Goal: Information Seeking & Learning: Learn about a topic

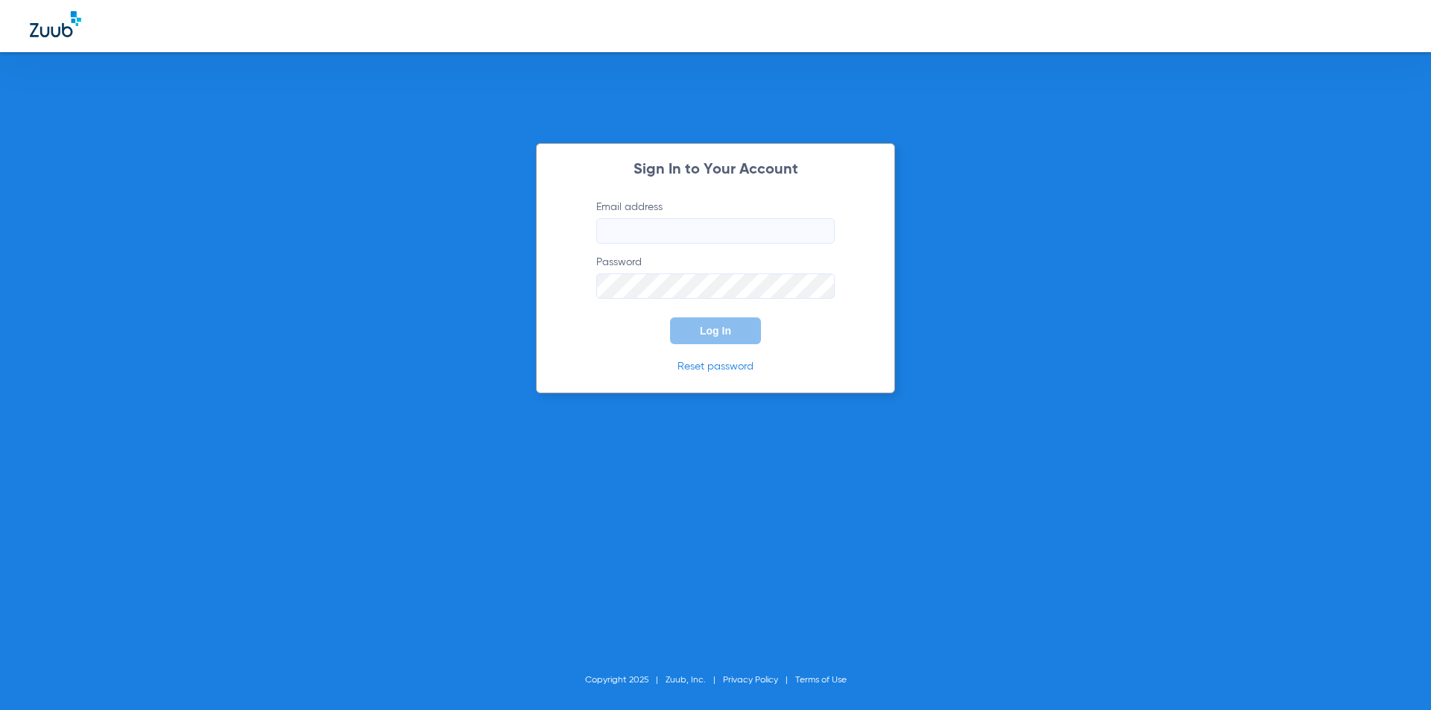
type input "[EMAIL_ADDRESS][DOMAIN_NAME]"
click at [704, 336] on span "Log In" at bounding box center [715, 331] width 31 height 12
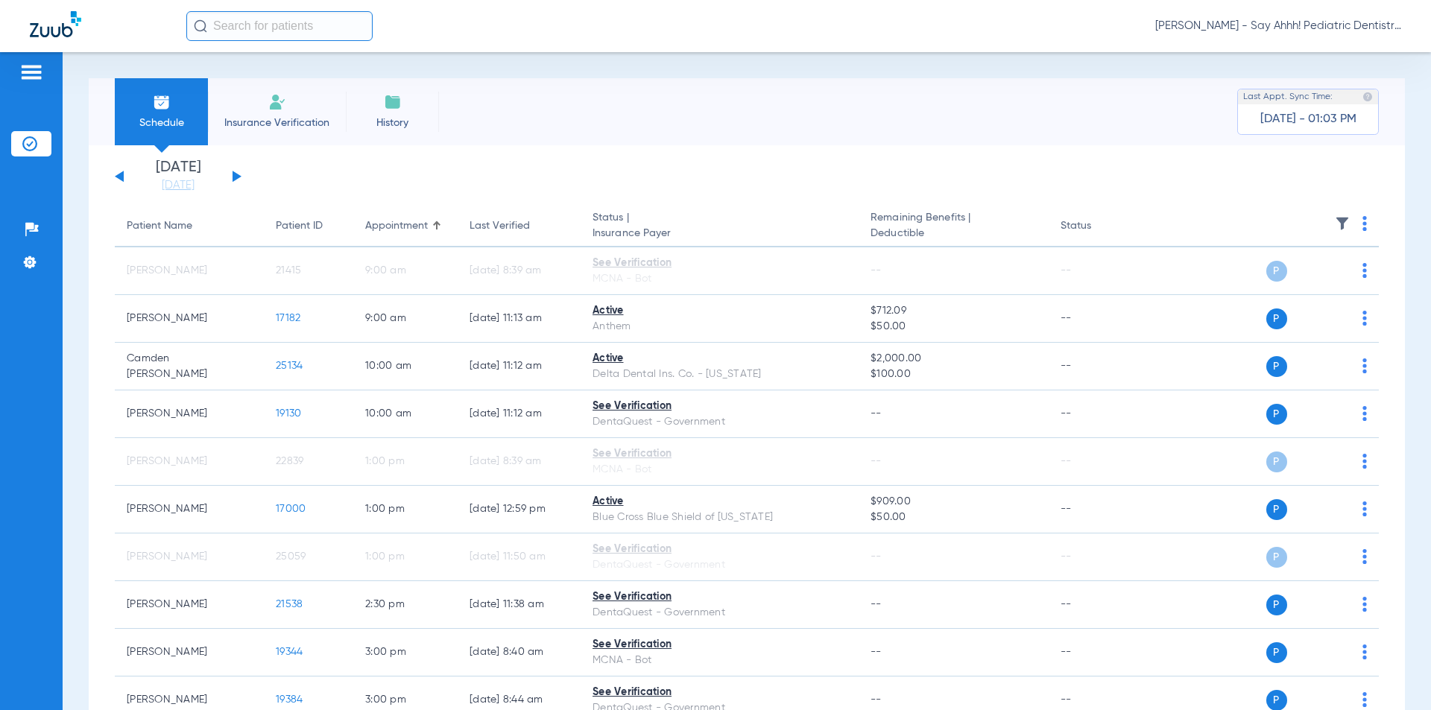
click at [233, 177] on div "[DATE] [DATE] [DATE] [DATE] [DATE] [DATE] [DATE] [DATE] [DATE] [DATE] [DATE] [D…" at bounding box center [178, 176] width 127 height 33
click at [237, 177] on button at bounding box center [237, 176] width 9 height 11
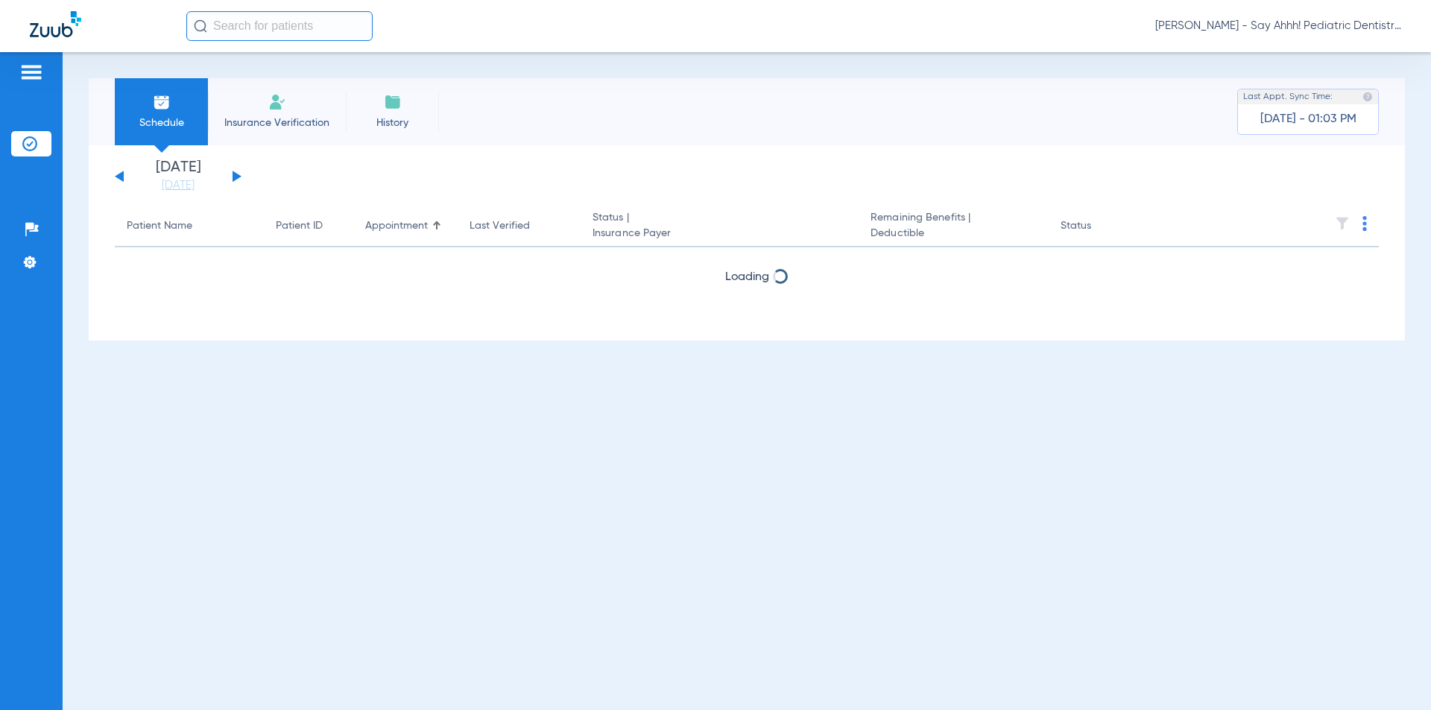
click at [237, 177] on button at bounding box center [237, 176] width 9 height 11
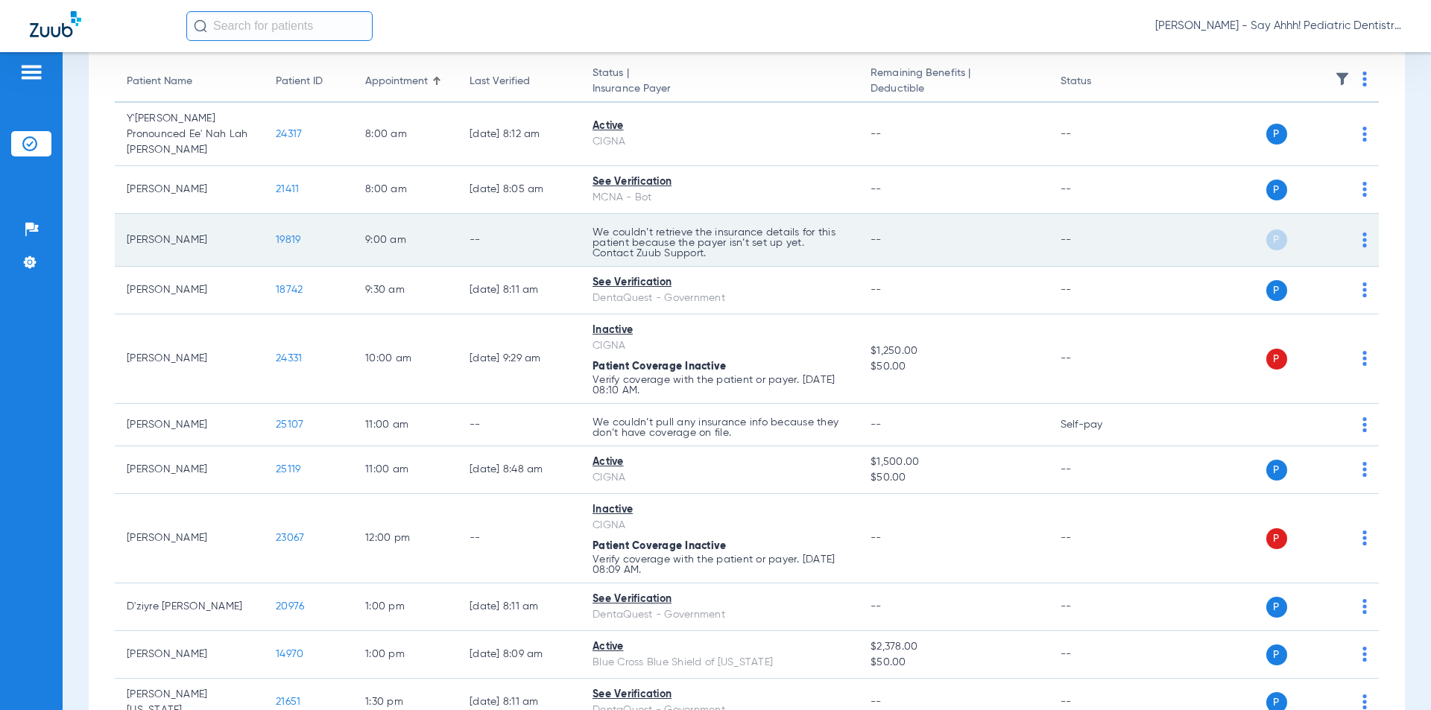
scroll to position [149, 0]
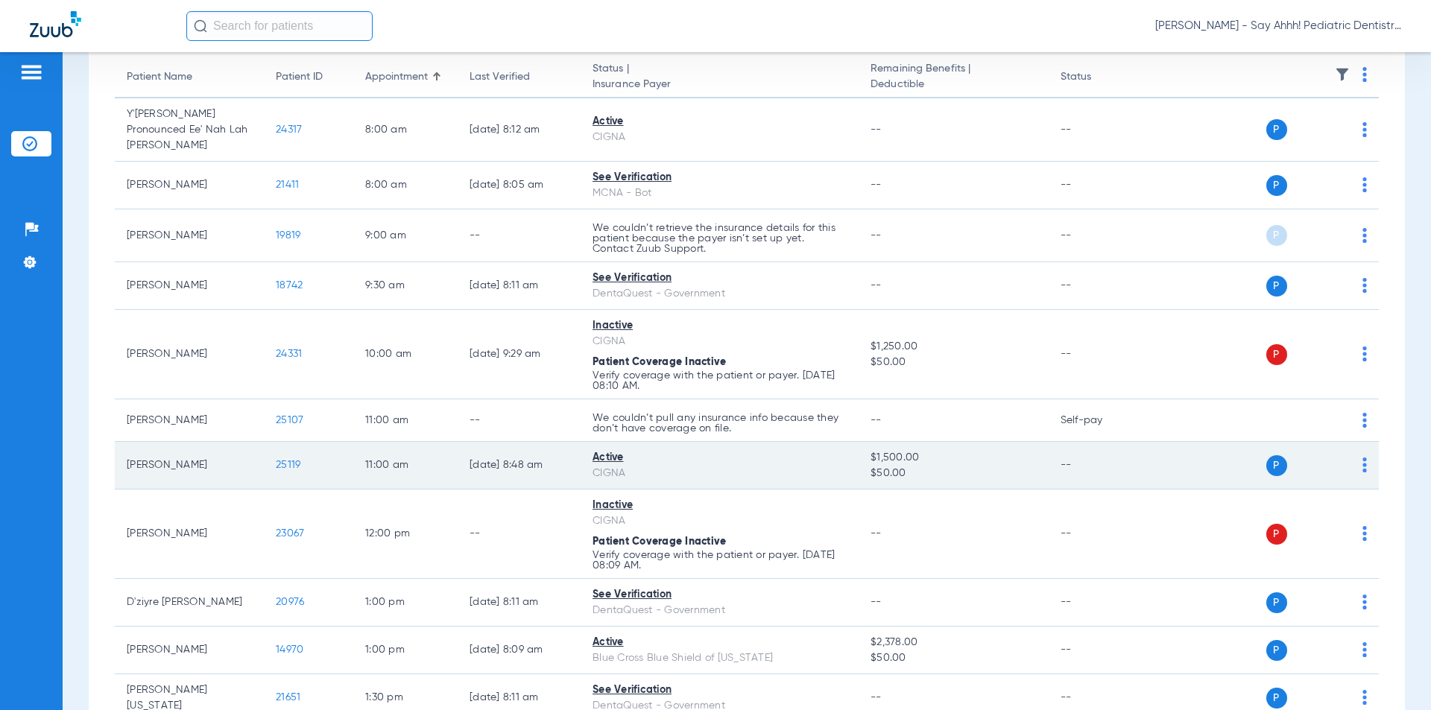
click at [287, 460] on span "25119" at bounding box center [288, 465] width 25 height 10
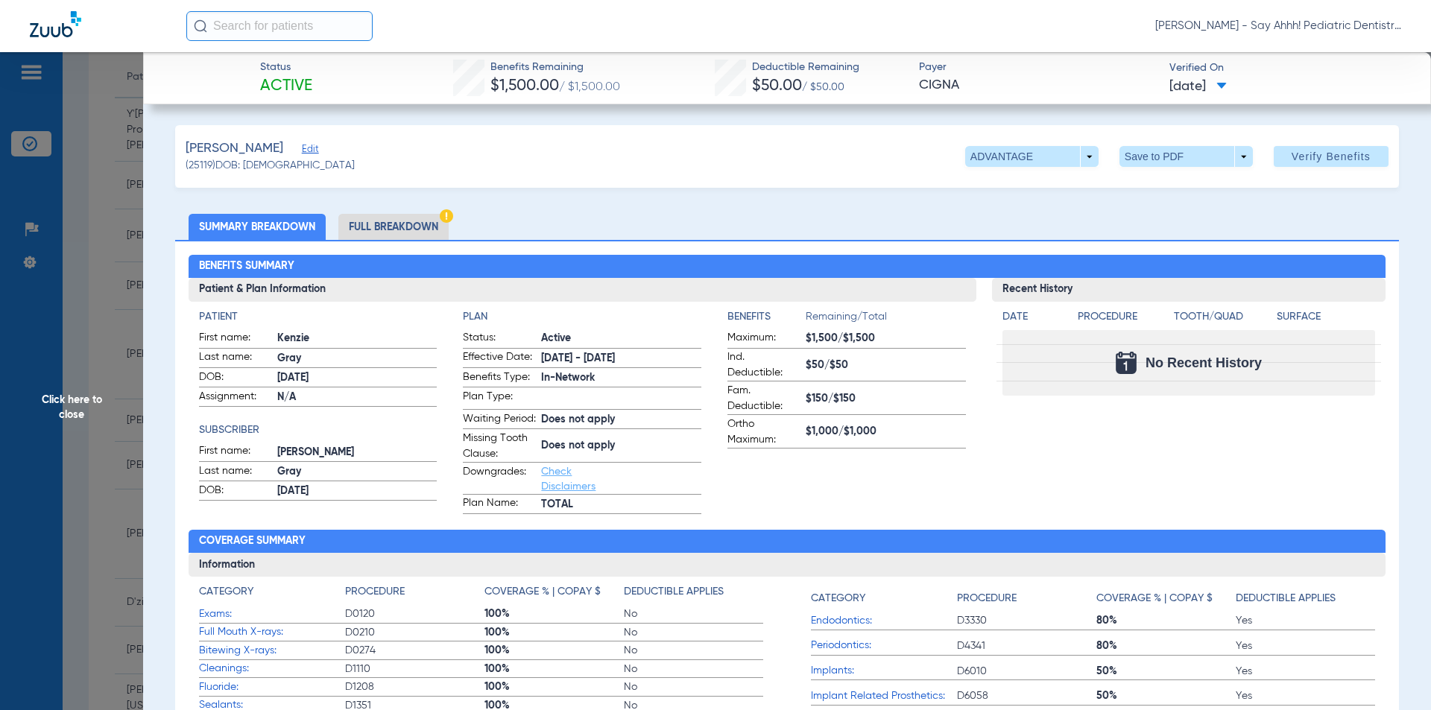
click at [406, 232] on li "Full Breakdown" at bounding box center [393, 227] width 110 height 26
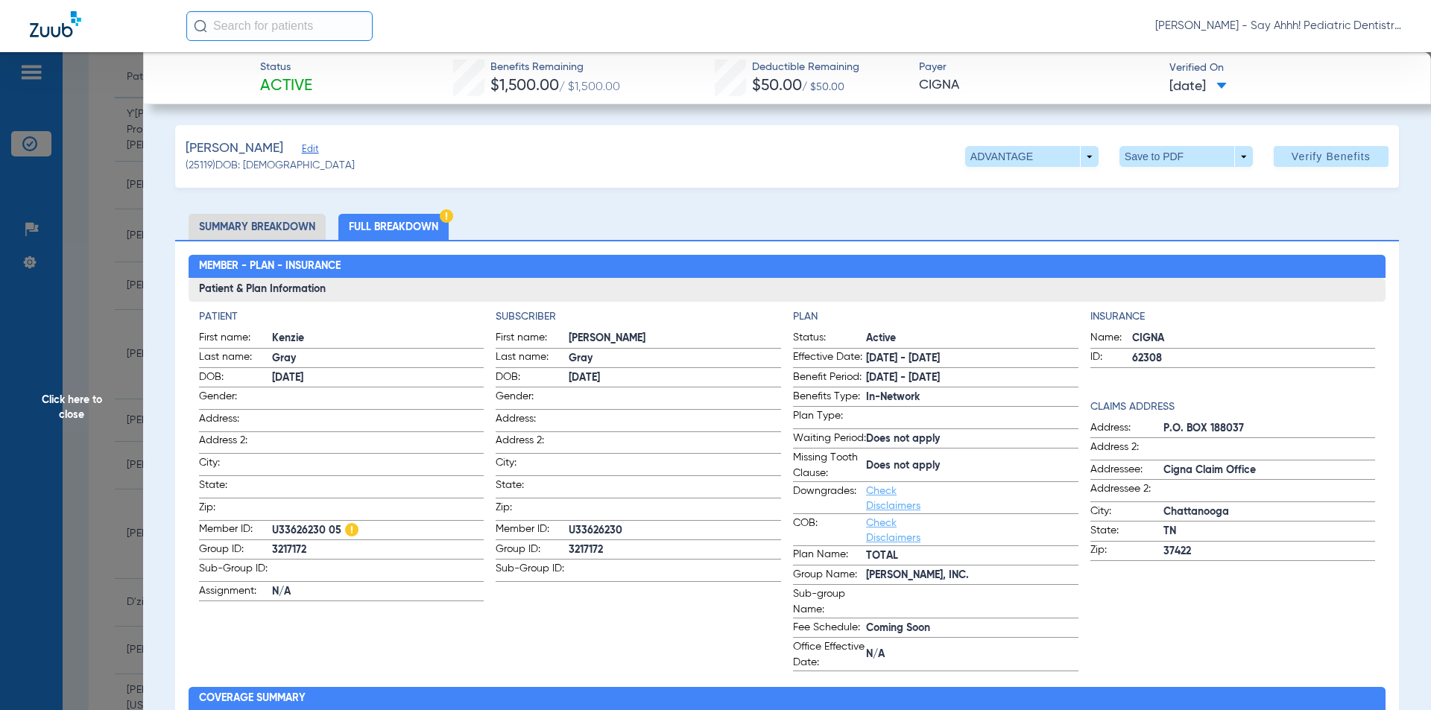
drag, startPoint x: 487, startPoint y: 376, endPoint x: 483, endPoint y: 344, distance: 33.0
click at [483, 344] on div "Patient First name: [PERSON_NAME] Last name: Gray DOB: [DEMOGRAPHIC_DATA] Gende…" at bounding box center [787, 490] width 1177 height 362
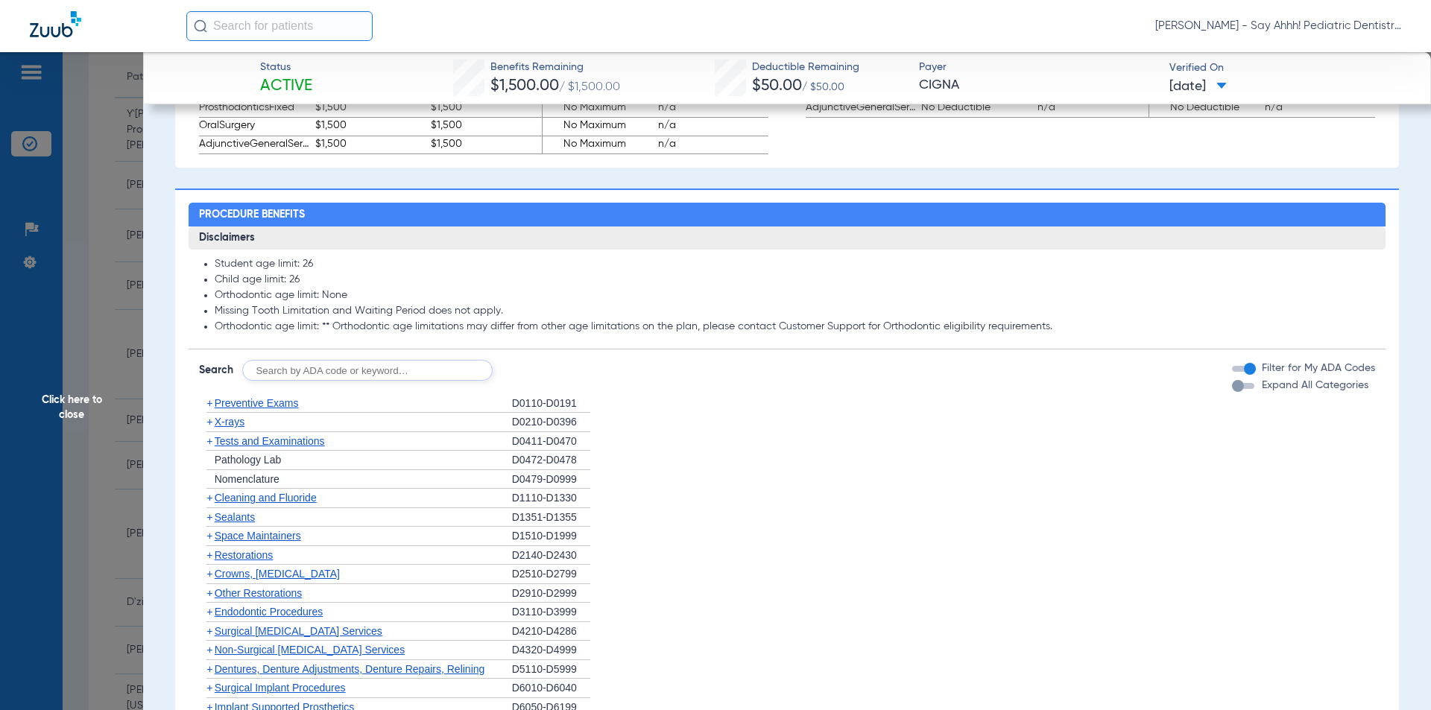
scroll to position [1118, 0]
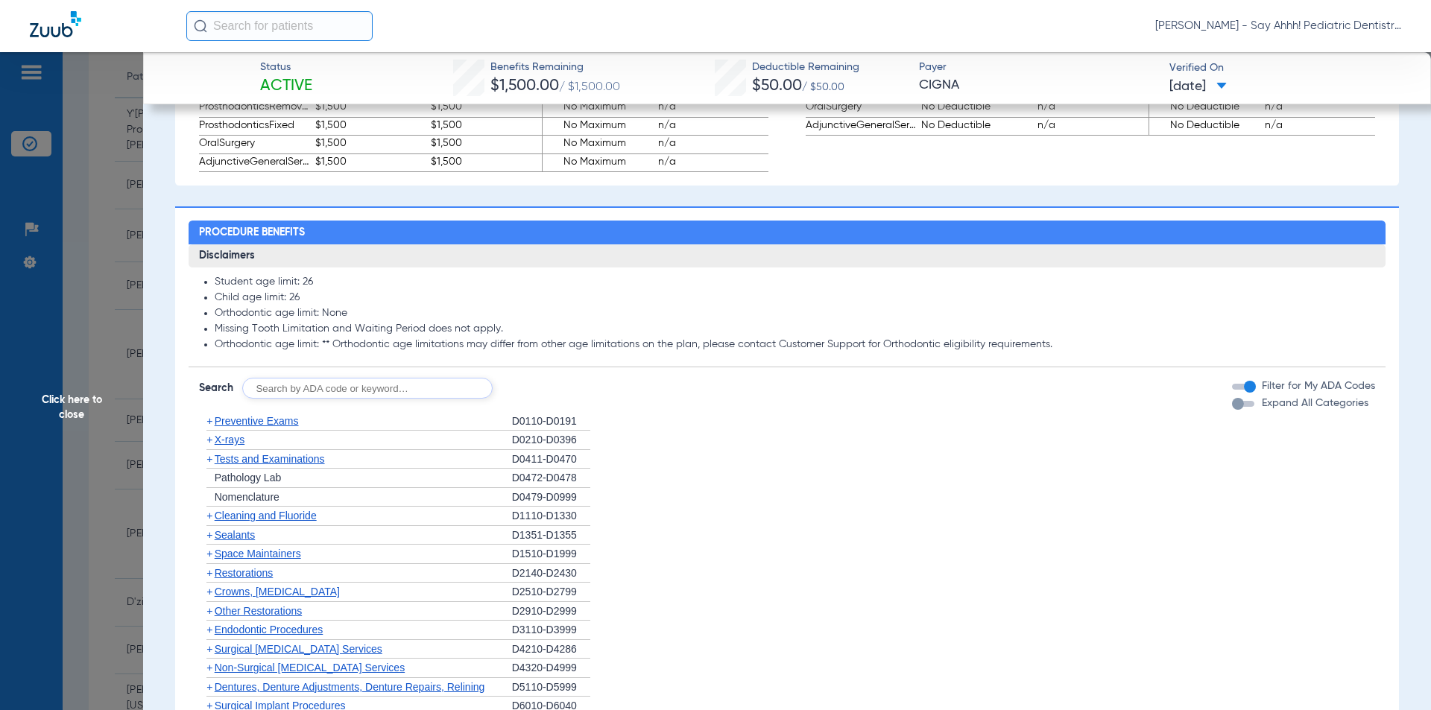
click at [211, 427] on span "+" at bounding box center [209, 421] width 6 height 12
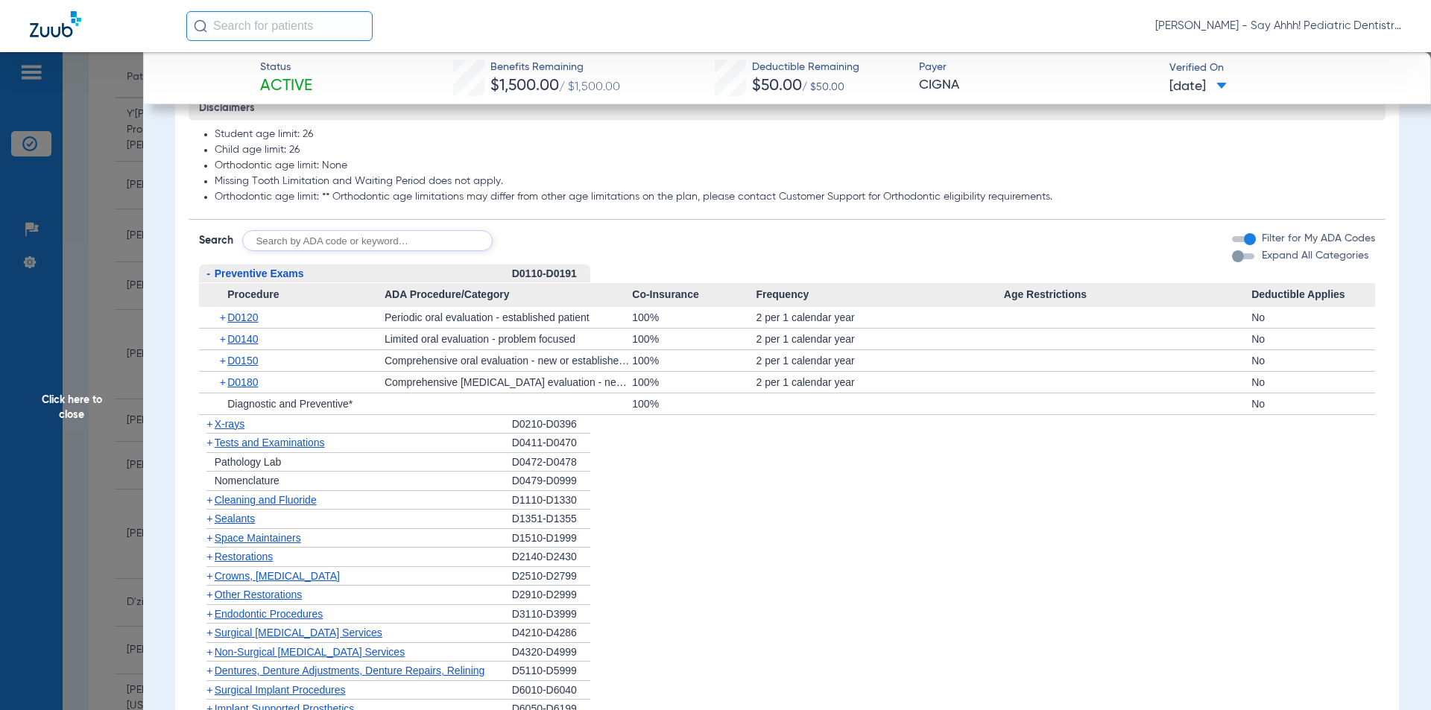
scroll to position [1267, 0]
click at [226, 327] on span "+" at bounding box center [224, 316] width 8 height 21
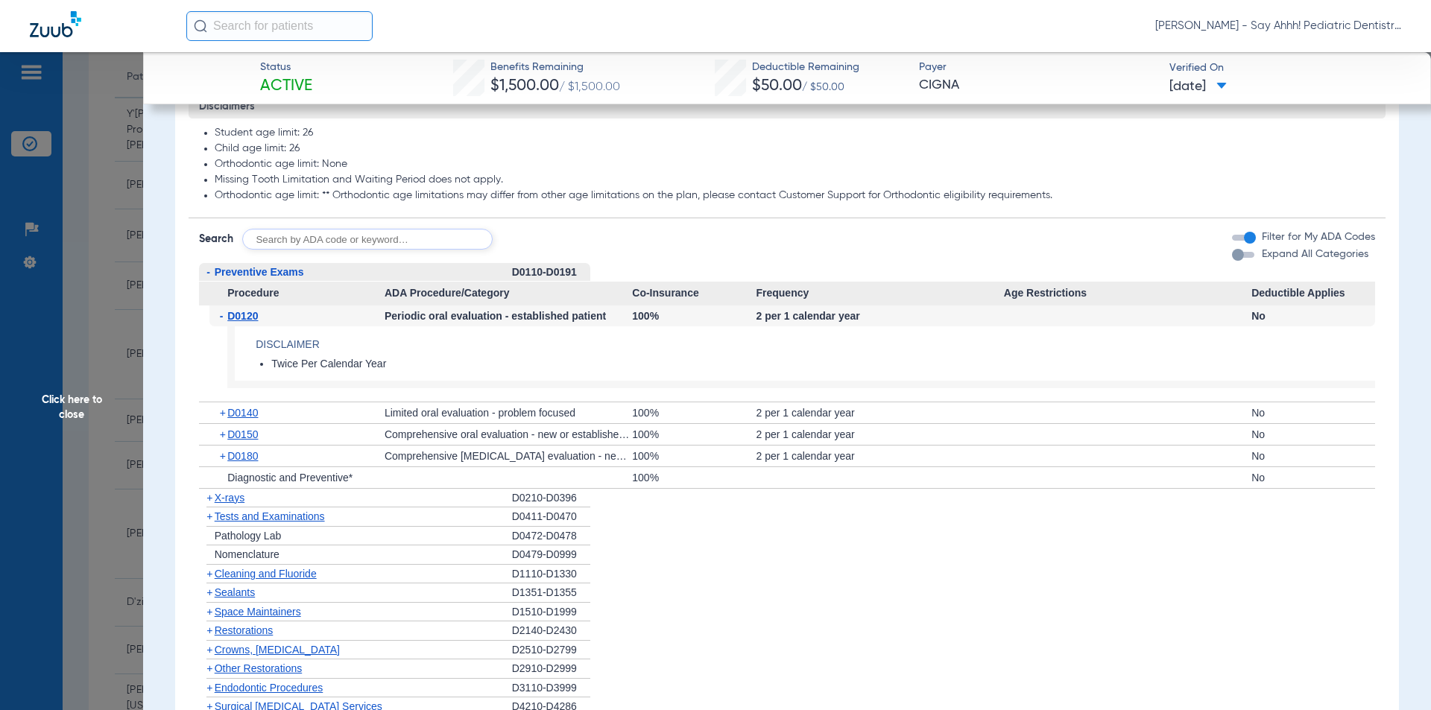
click at [221, 423] on span "+" at bounding box center [224, 413] width 8 height 21
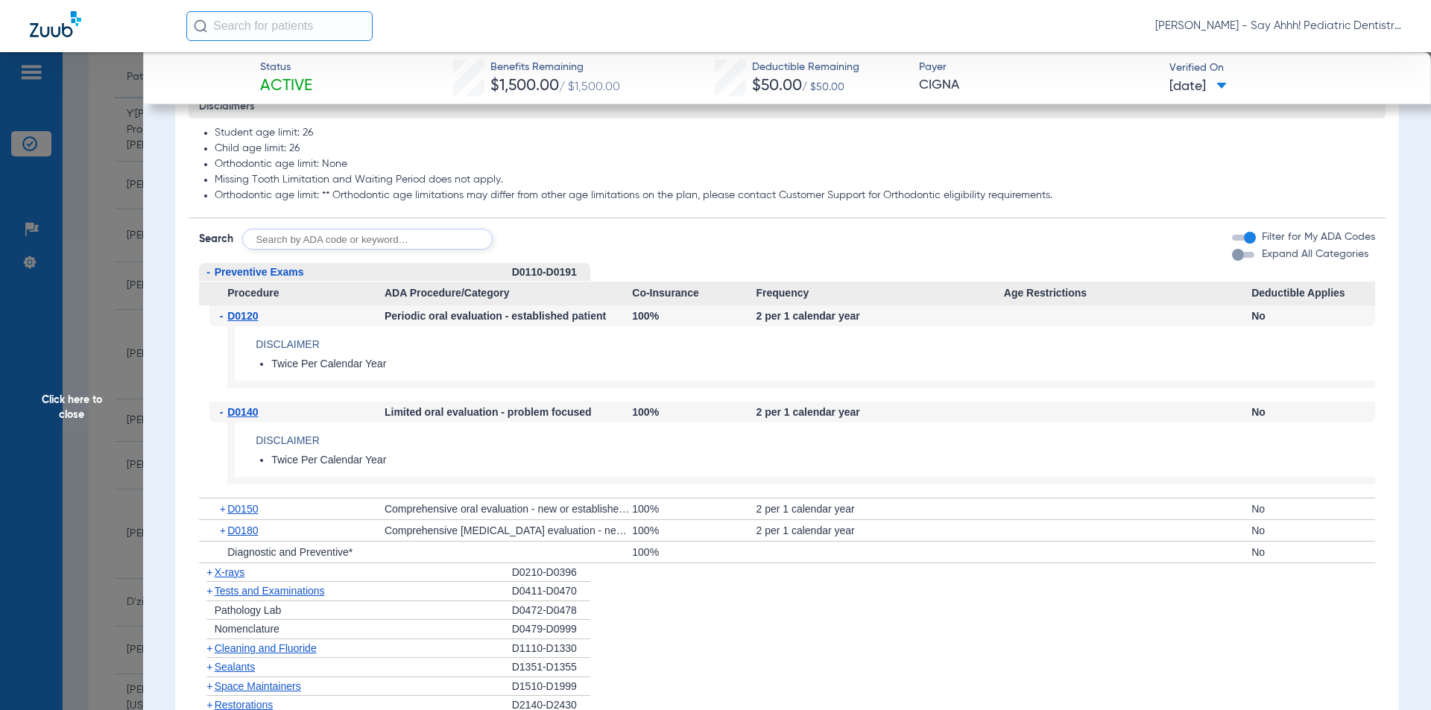
click at [221, 423] on span "-" at bounding box center [224, 412] width 8 height 21
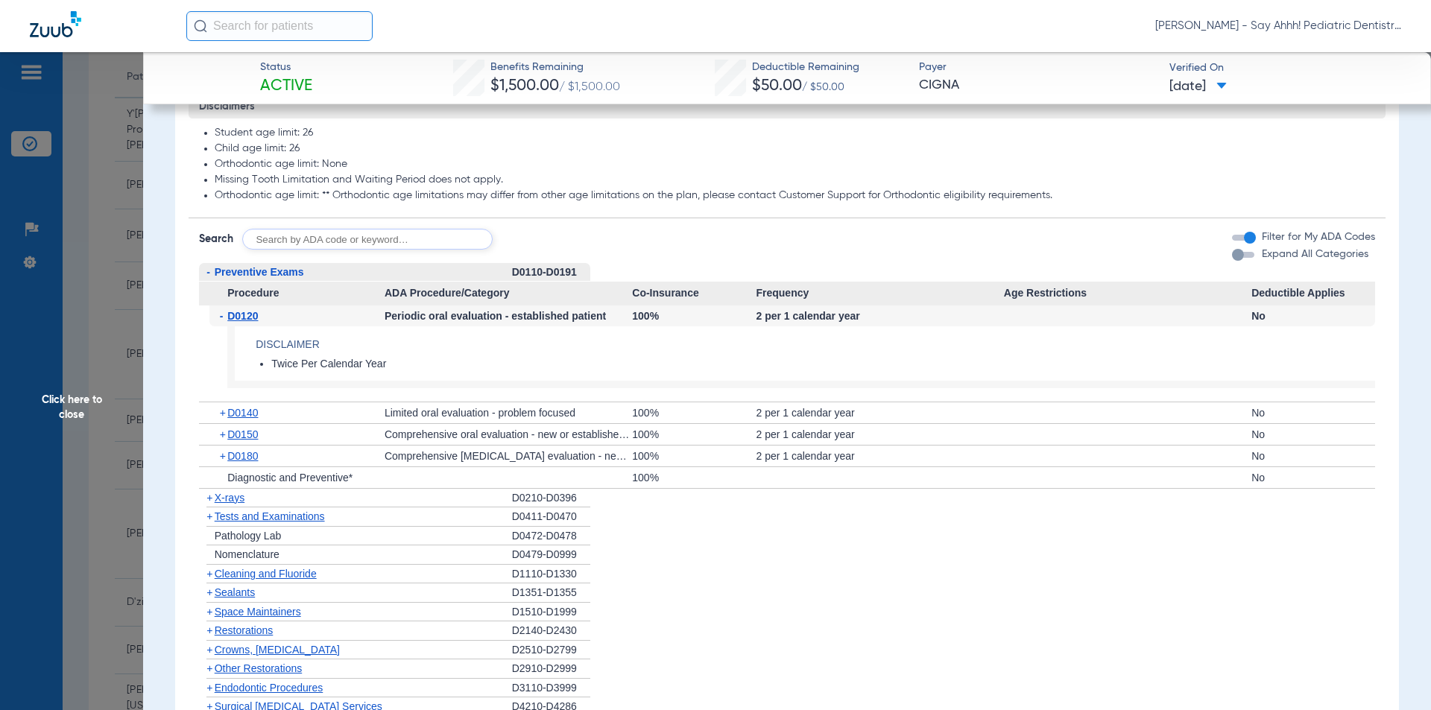
click at [225, 327] on span "-" at bounding box center [224, 316] width 8 height 21
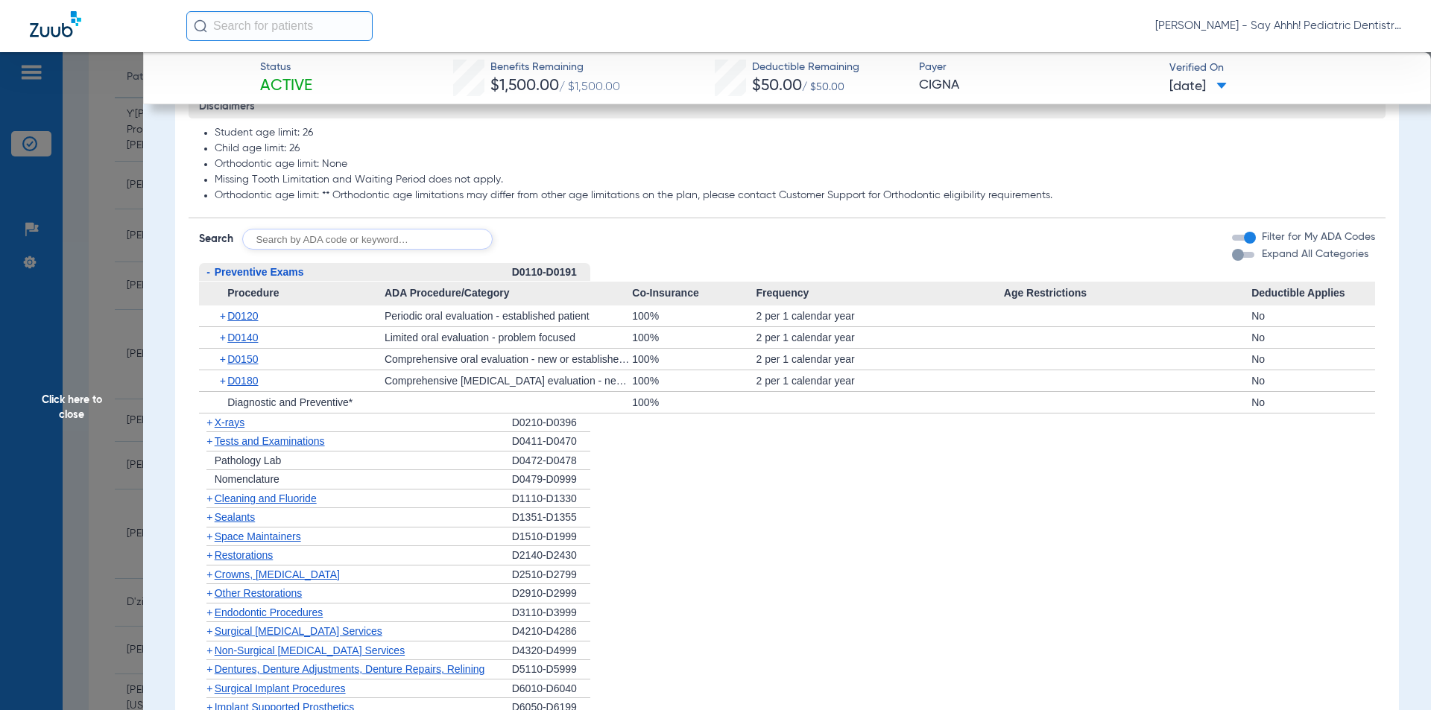
drag, startPoint x: 224, startPoint y: 332, endPoint x: 212, endPoint y: 341, distance: 14.9
click at [223, 327] on span "+" at bounding box center [224, 316] width 8 height 21
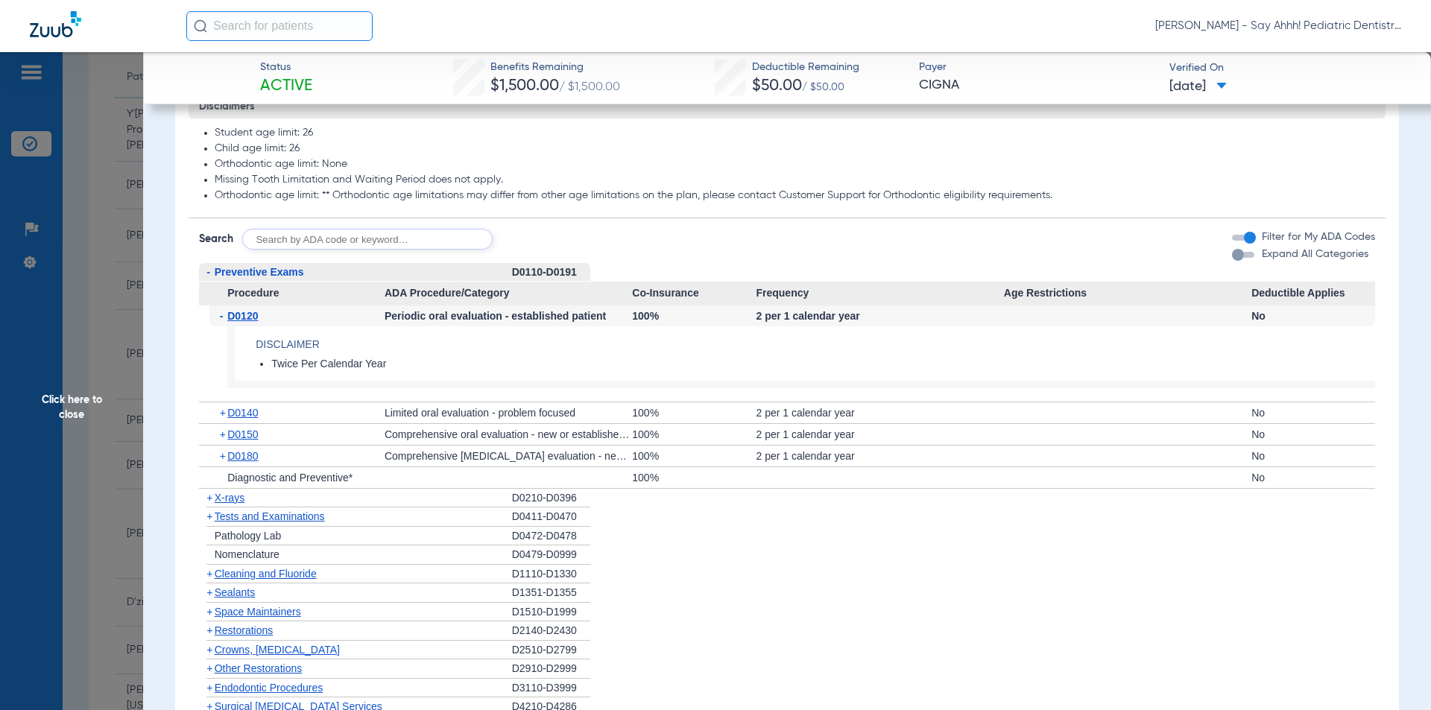
click at [209, 278] on span "-" at bounding box center [208, 272] width 4 height 12
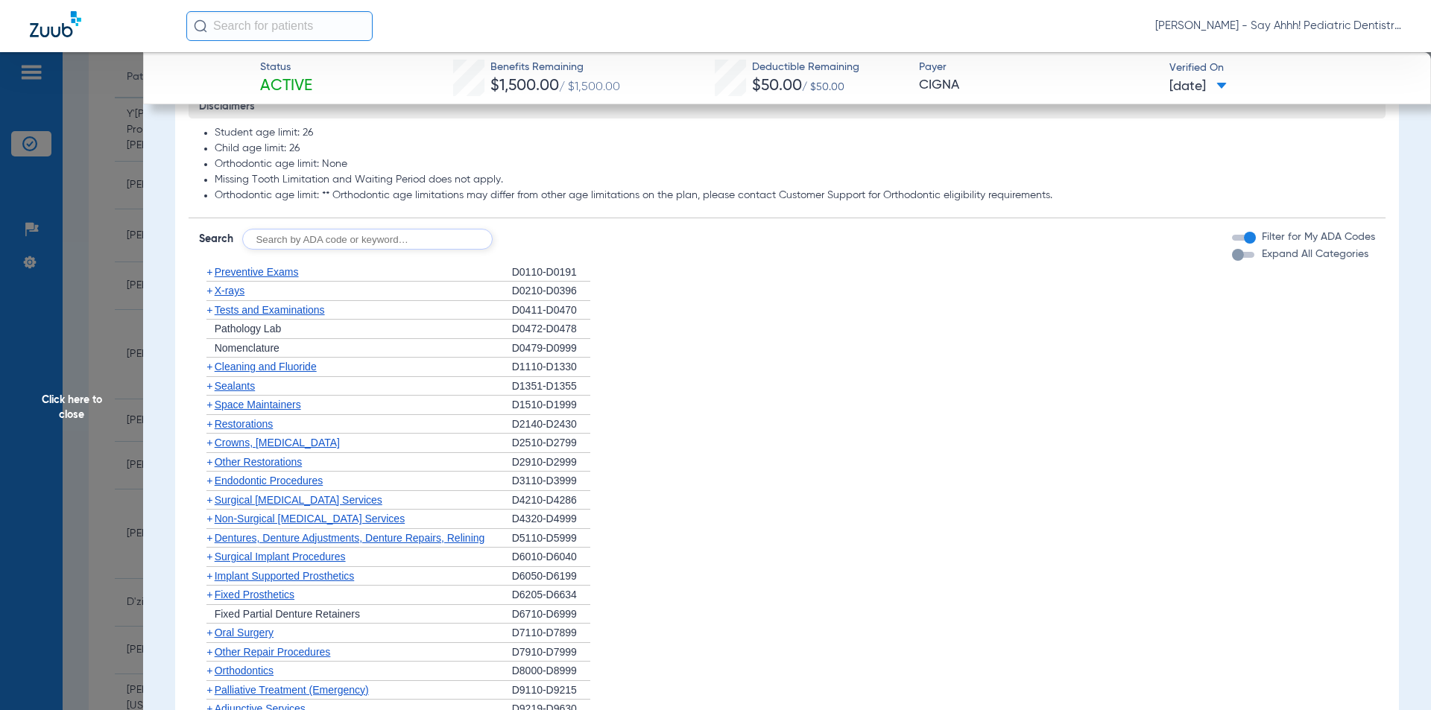
click at [213, 396] on span "+" at bounding box center [207, 386] width 16 height 19
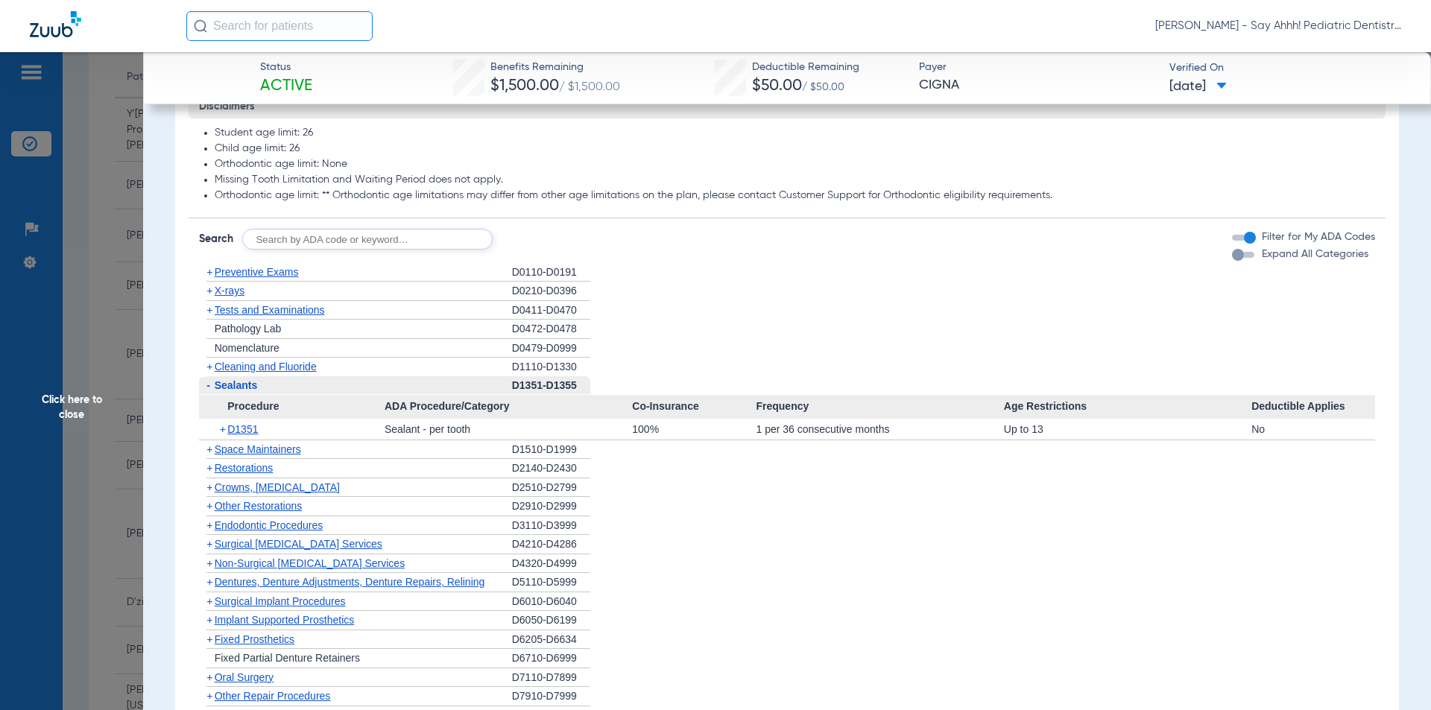
click at [220, 440] on div "+ D1351" at bounding box center [296, 429] width 175 height 21
click at [222, 440] on span "+" at bounding box center [224, 429] width 8 height 21
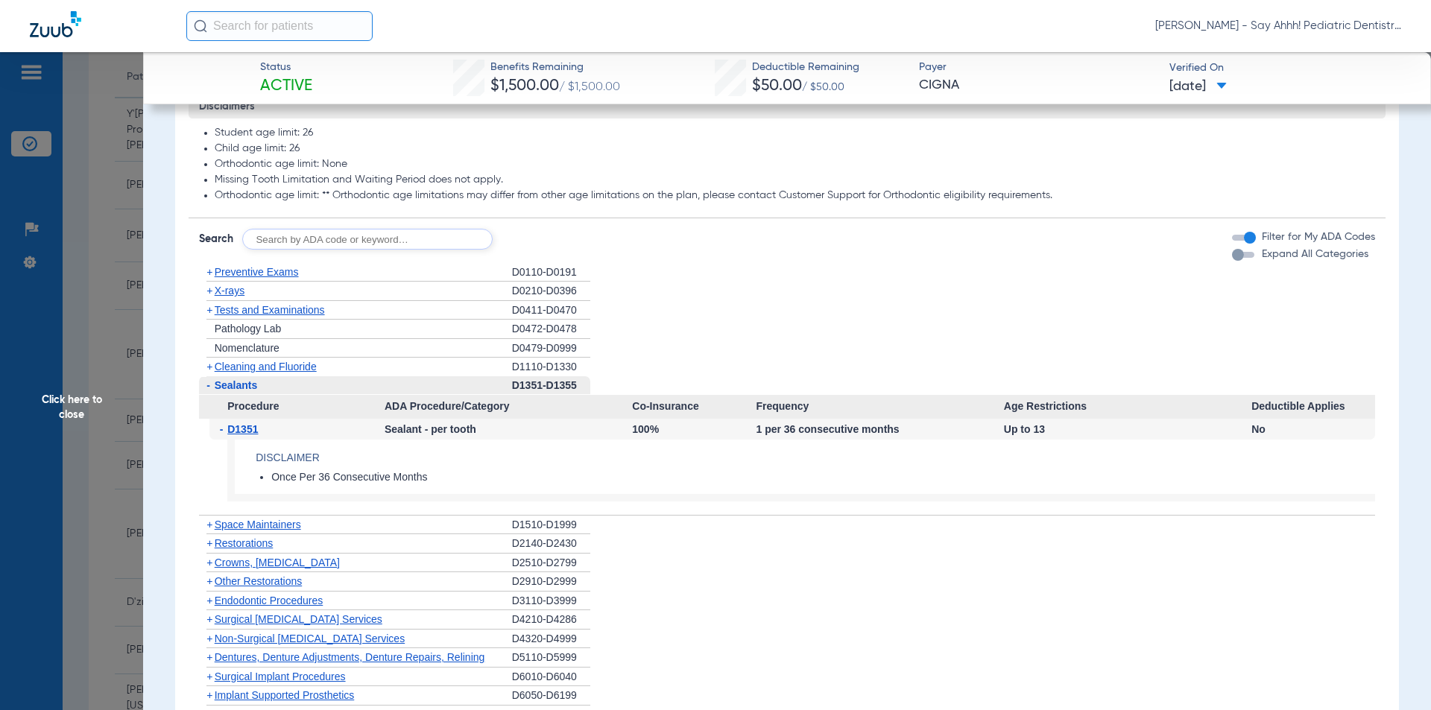
click at [222, 440] on span "-" at bounding box center [224, 429] width 8 height 21
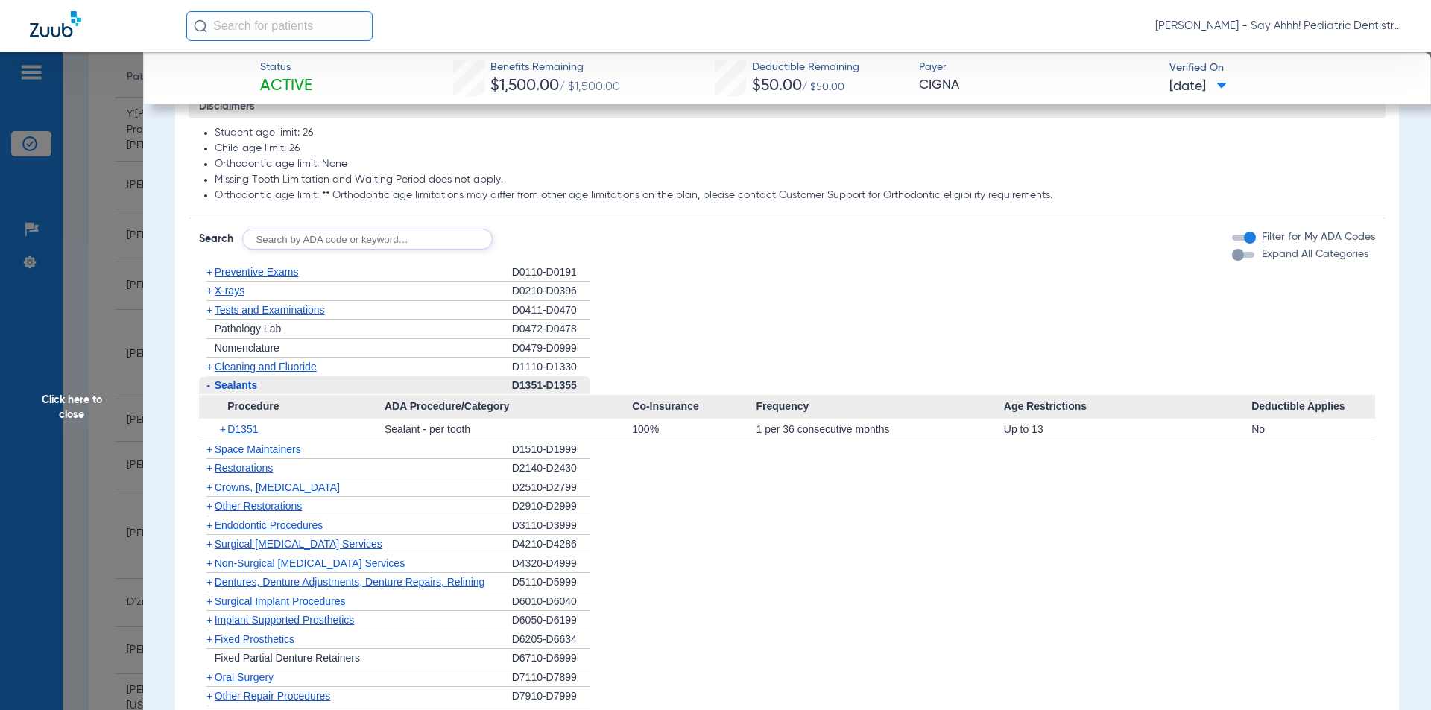
click at [58, 370] on span "Click here to close" at bounding box center [71, 407] width 143 height 710
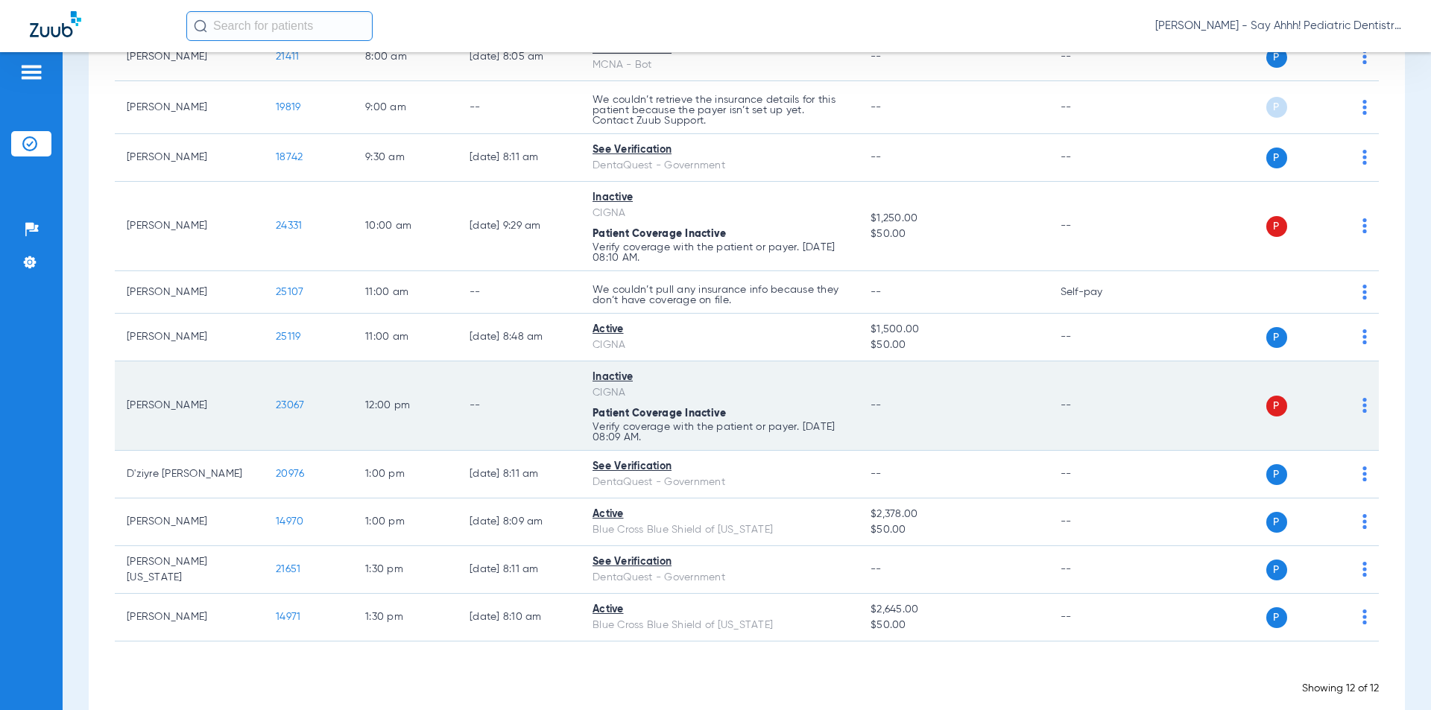
scroll to position [289, 0]
